Goal: Task Accomplishment & Management: Complete application form

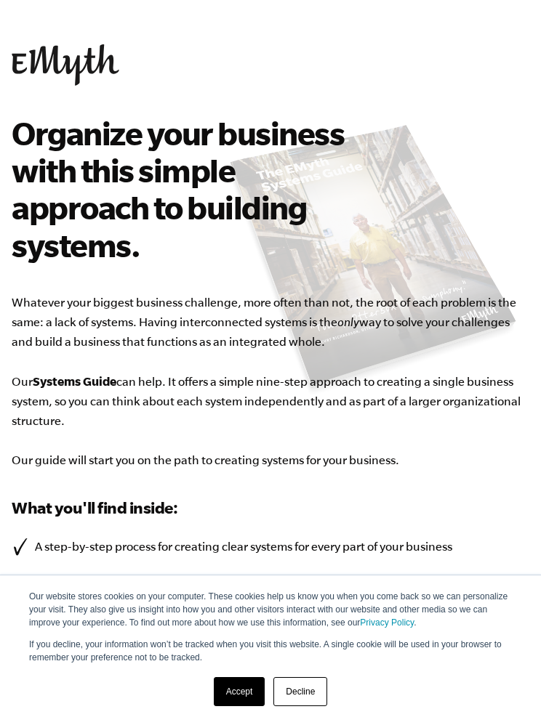
click at [246, 690] on link "Accept" at bounding box center [240, 691] width 52 height 29
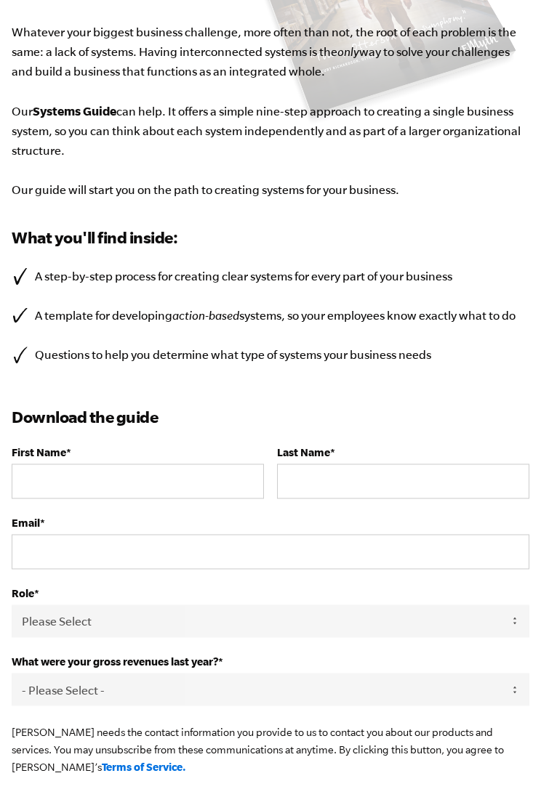
scroll to position [282, 0]
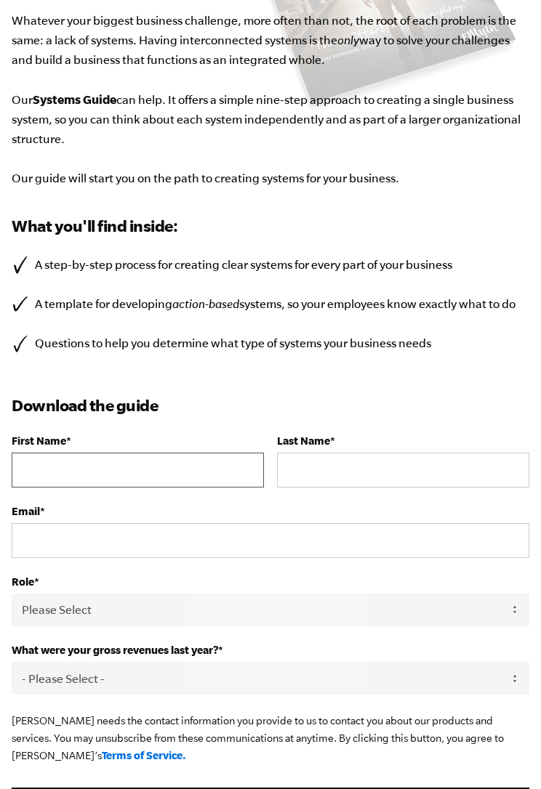
click at [37, 468] on input "First Name *" at bounding box center [138, 470] width 252 height 35
click at [38, 466] on input "First Name *" at bounding box center [138, 470] width 252 height 35
type input "[PERSON_NAME]"
click at [389, 472] on input "Last Name *" at bounding box center [403, 470] width 252 height 35
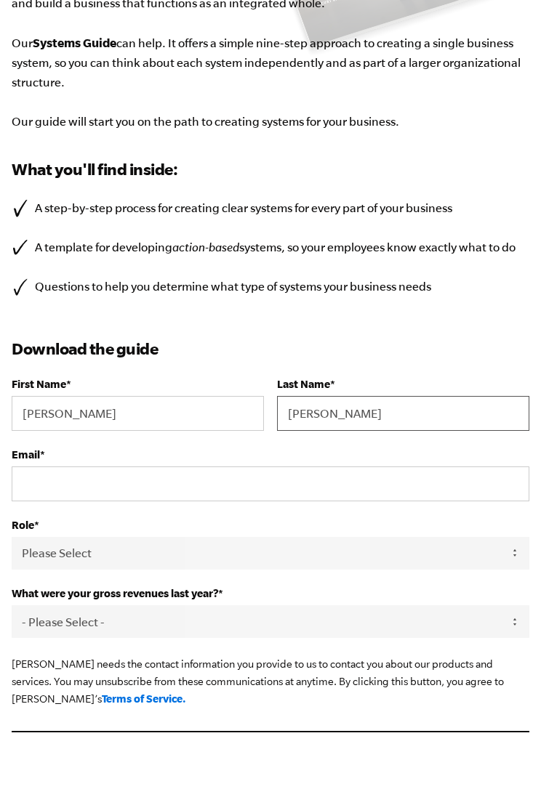
type input "[PERSON_NAME]"
click at [53, 523] on input "Email *" at bounding box center [270, 540] width 517 height 35
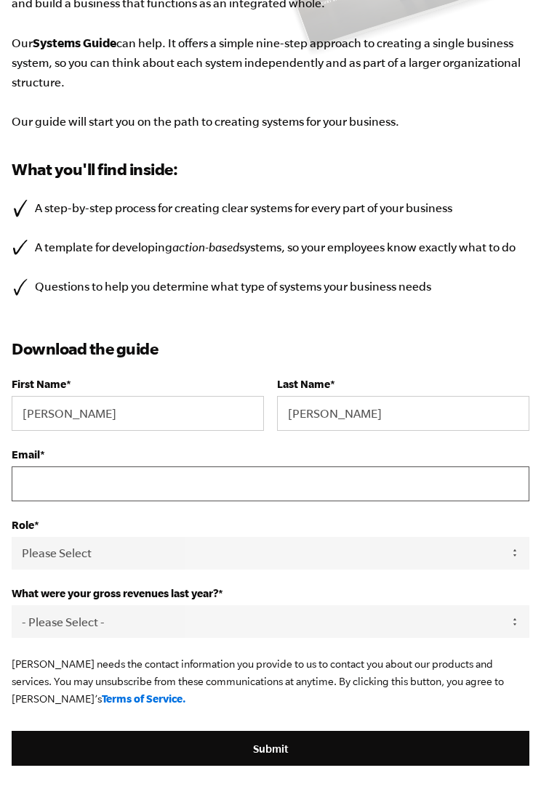
click at [45, 486] on input "Email *" at bounding box center [270, 483] width 517 height 35
type input "[EMAIL_ADDRESS][DOMAIN_NAME]"
click at [41, 554] on select "Please Select Owner Partner / Co-Owner Executive Employee / Other" at bounding box center [270, 553] width 517 height 33
select select "Owner"
click at [446, 624] on select "- Please Select - 0-75K 76-150K 151-275K 276-500K 501-750K 751-1M 1-2.5M 2.5-5M…" at bounding box center [270, 621] width 517 height 33
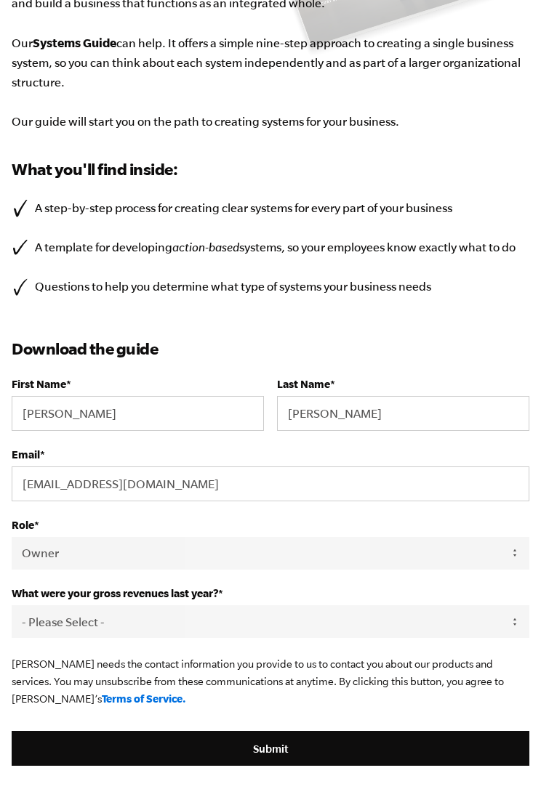
select select "0-75K"
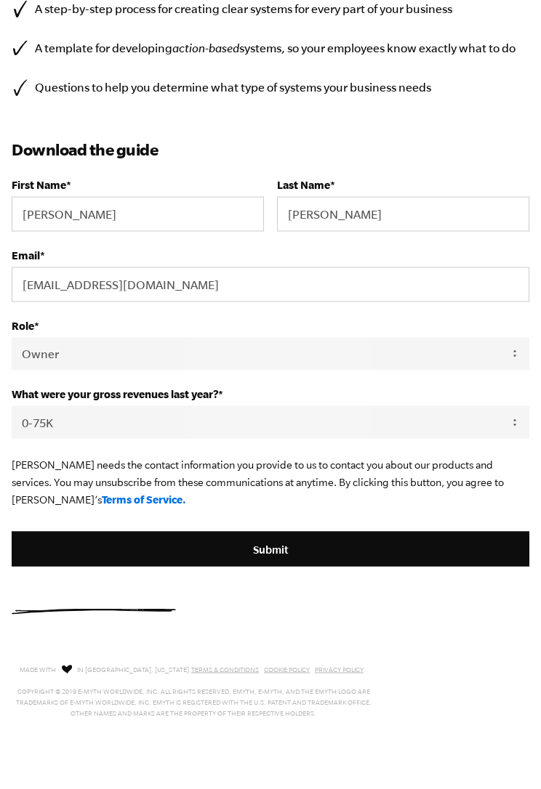
scroll to position [554, 0]
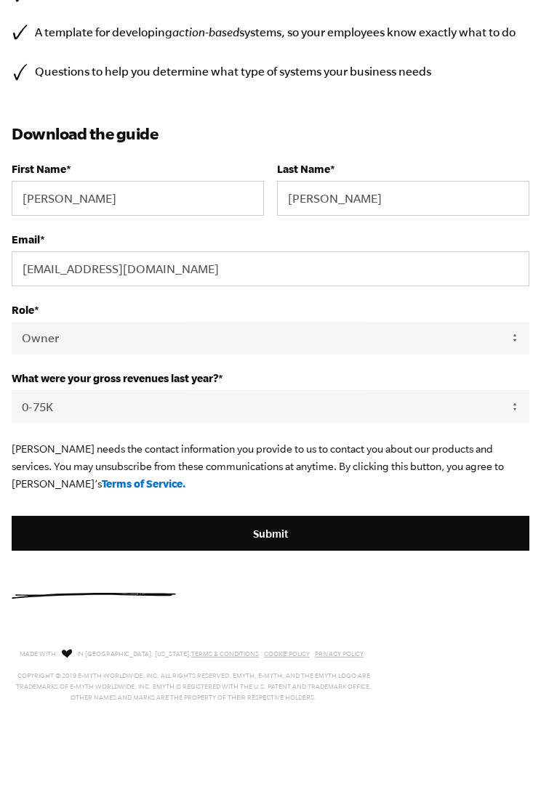
click at [294, 541] on input "Submit" at bounding box center [270, 533] width 517 height 35
